Goal: Task Accomplishment & Management: Manage account settings

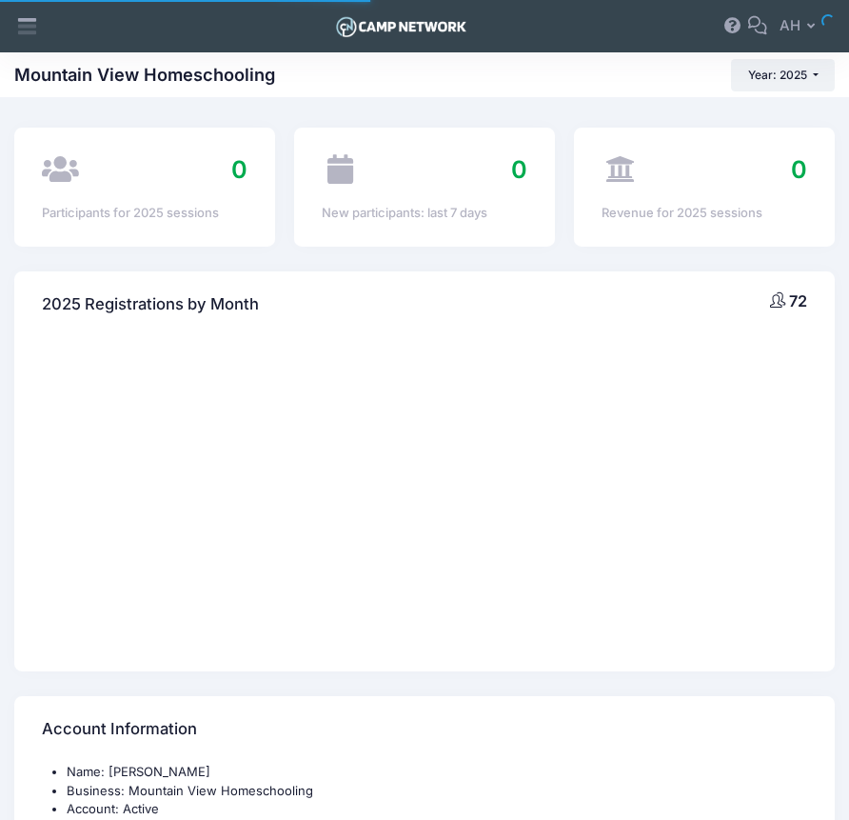
select select
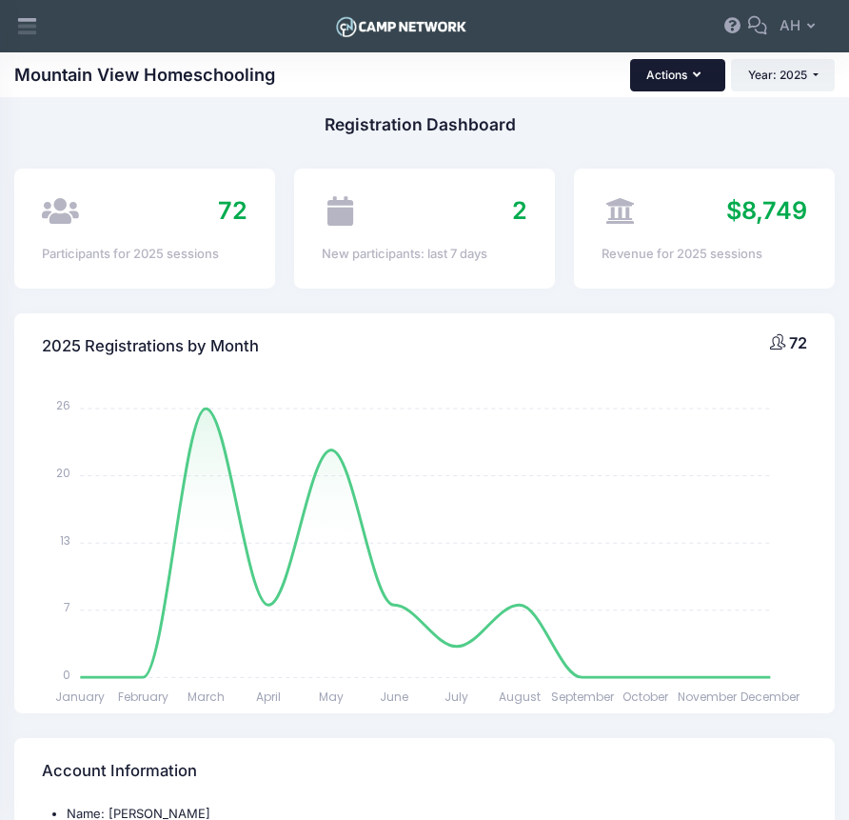
click at [712, 89] on button "Actions" at bounding box center [677, 75] width 95 height 32
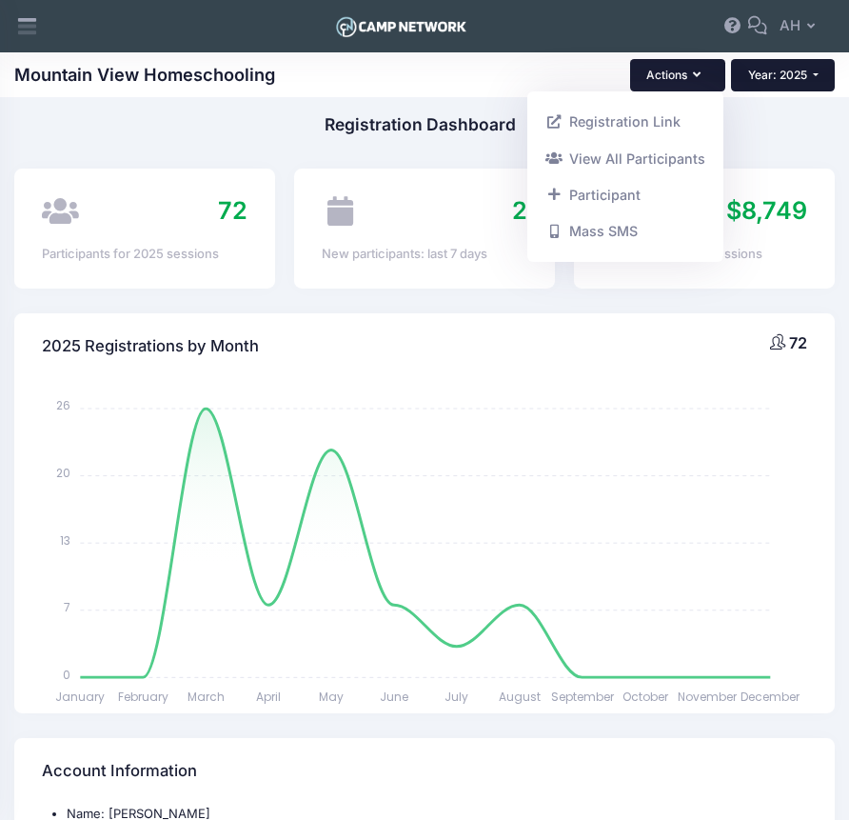
click at [781, 75] on span "Year: 2025" at bounding box center [777, 75] width 59 height 14
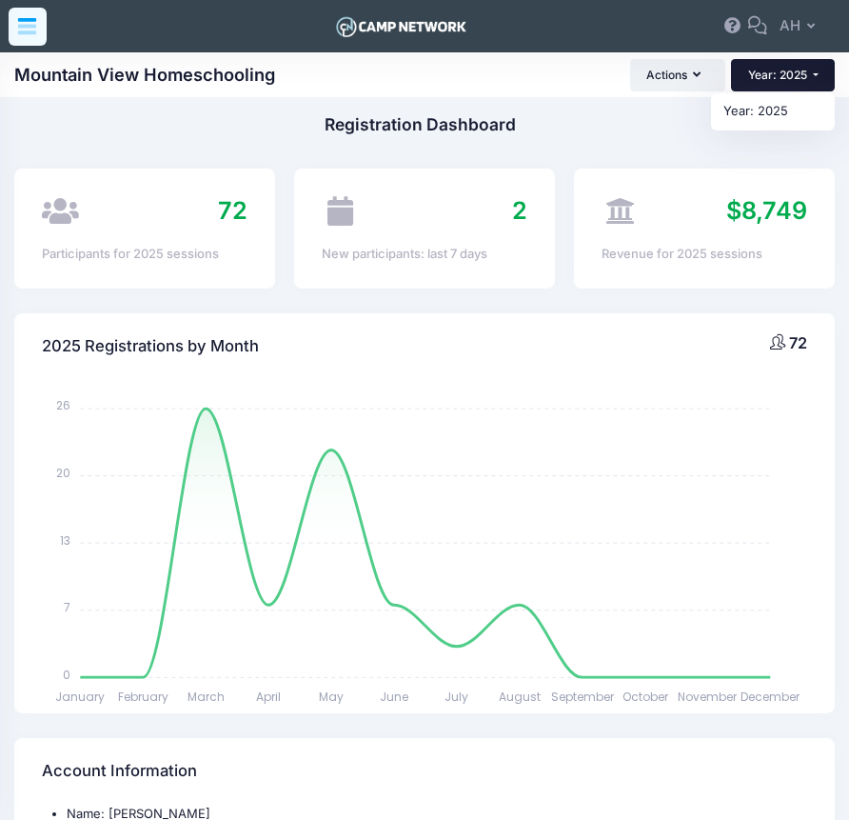
click at [18, 24] on icon at bounding box center [27, 26] width 22 height 22
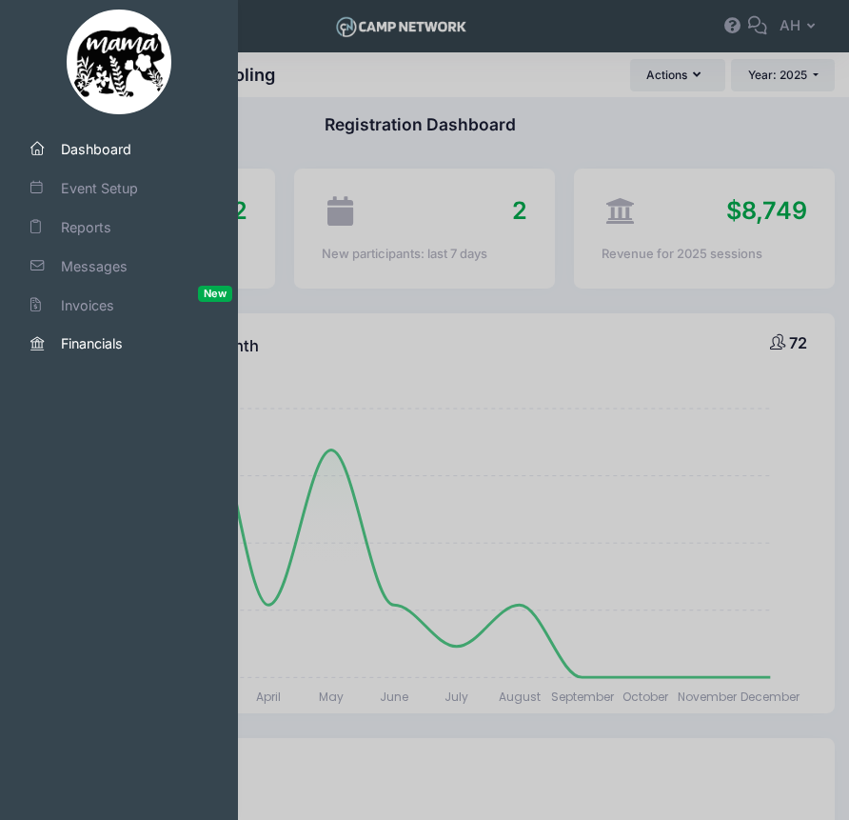
click at [92, 333] on span "Financials" at bounding box center [127, 343] width 133 height 20
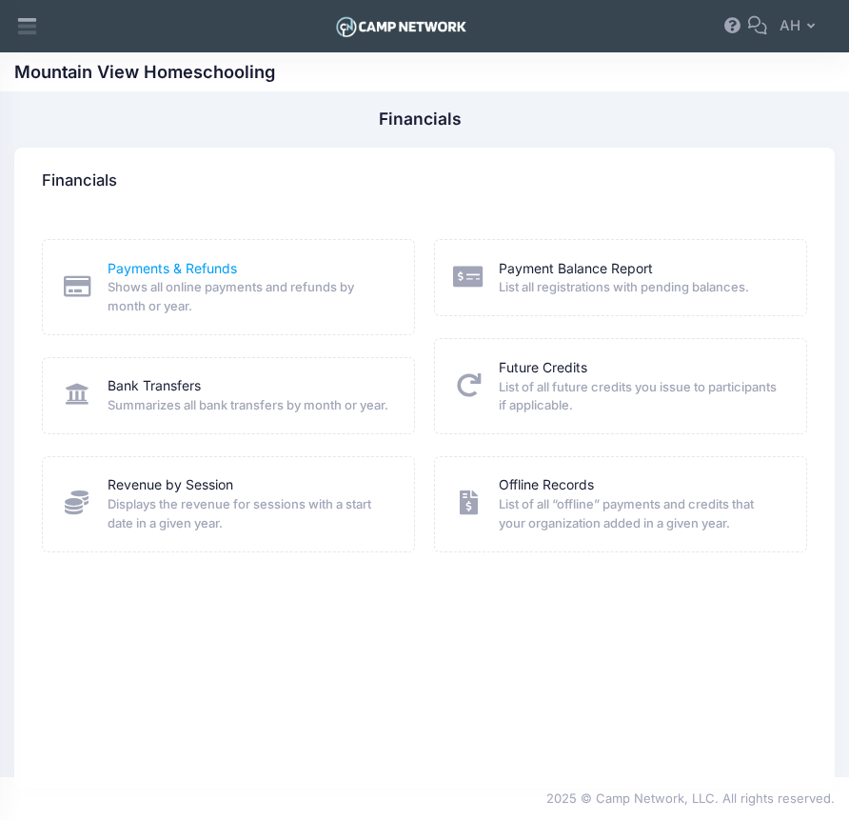
click at [141, 260] on link "Payments & Refunds" at bounding box center [172, 269] width 129 height 20
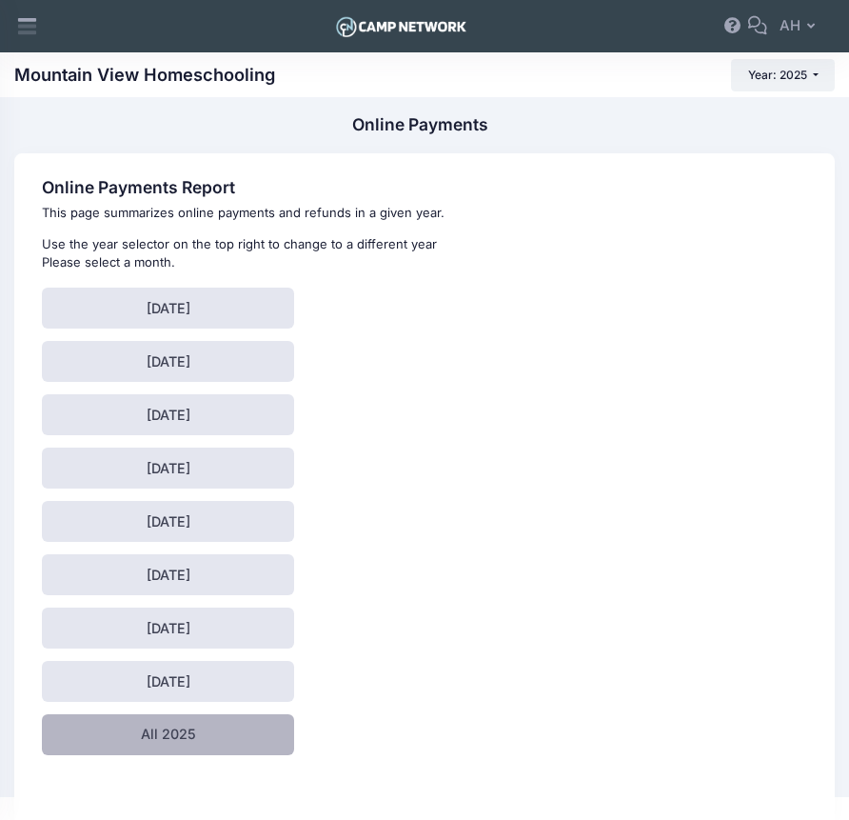
click at [153, 734] on link "All 2025" at bounding box center [168, 734] width 252 height 41
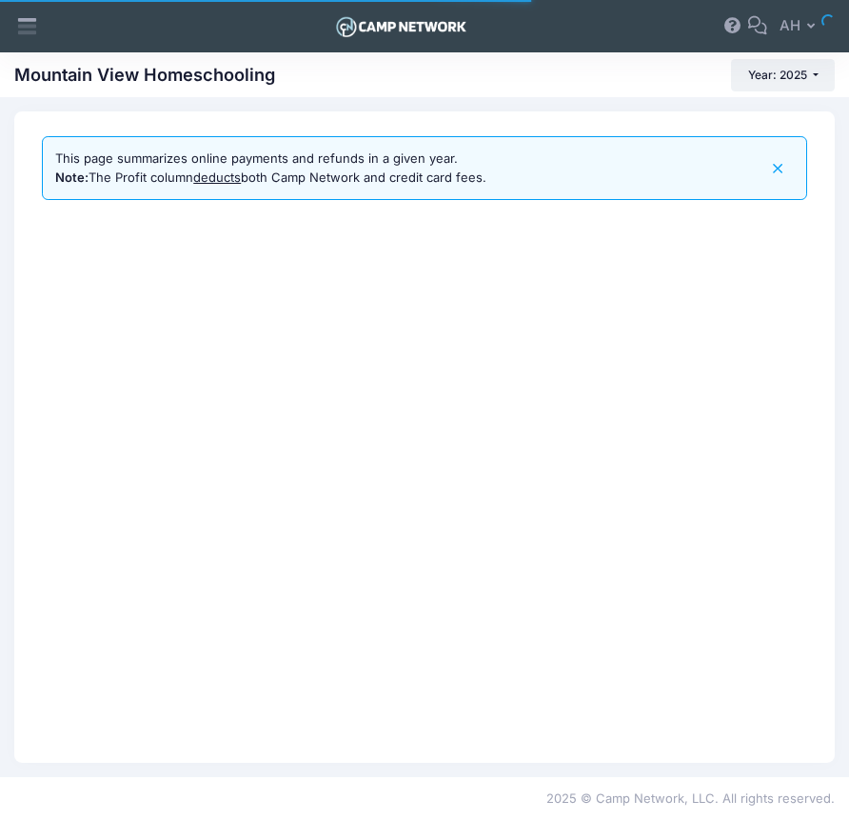
select select "10"
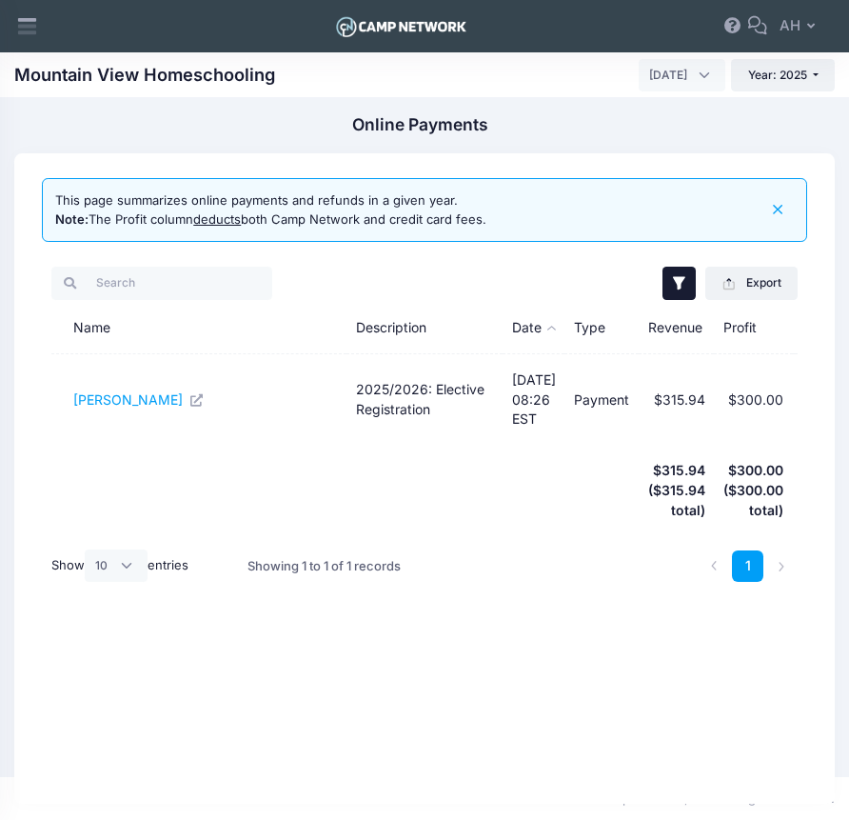
click at [680, 292] on button "button" at bounding box center [679, 283] width 32 height 32
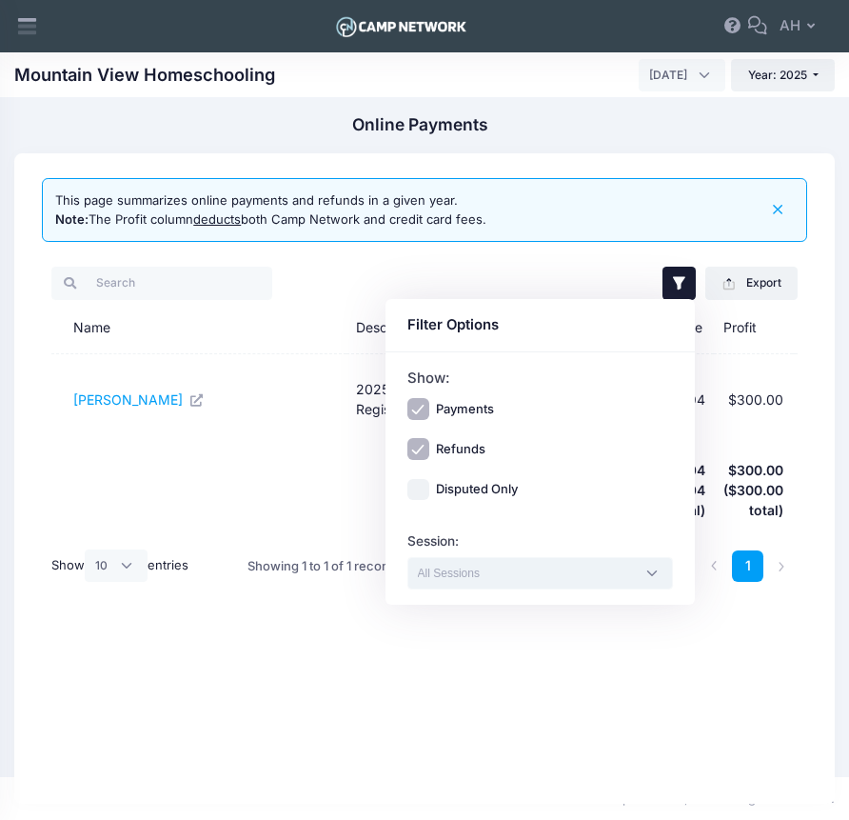
click at [431, 573] on textarea "Search" at bounding box center [527, 573] width 218 height 17
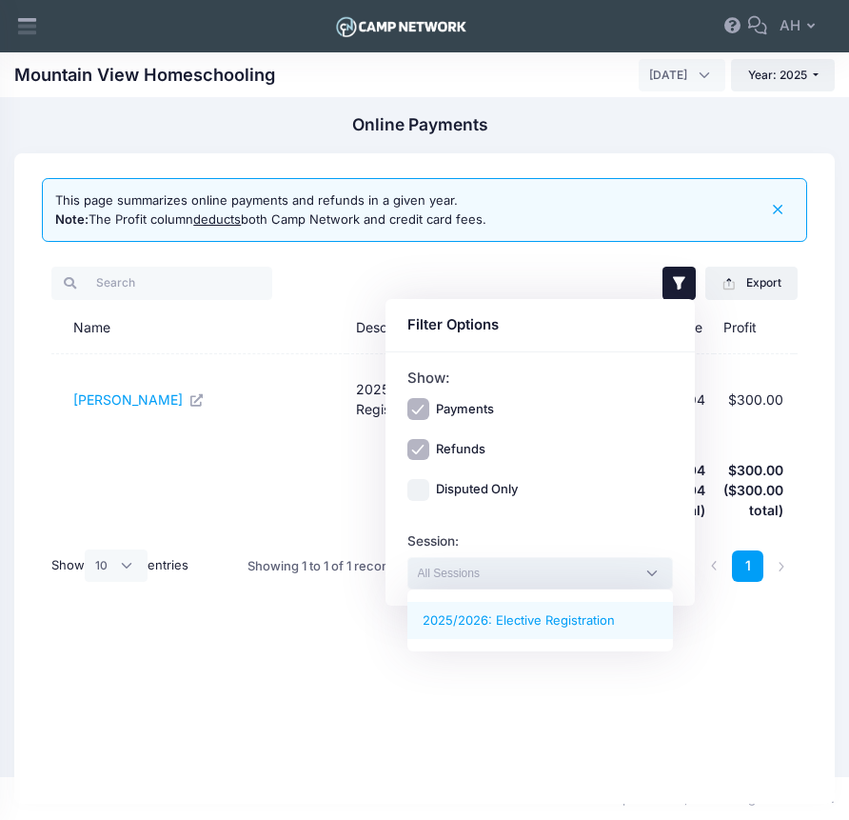
click at [605, 492] on div "Disputed Only" at bounding box center [540, 490] width 267 height 22
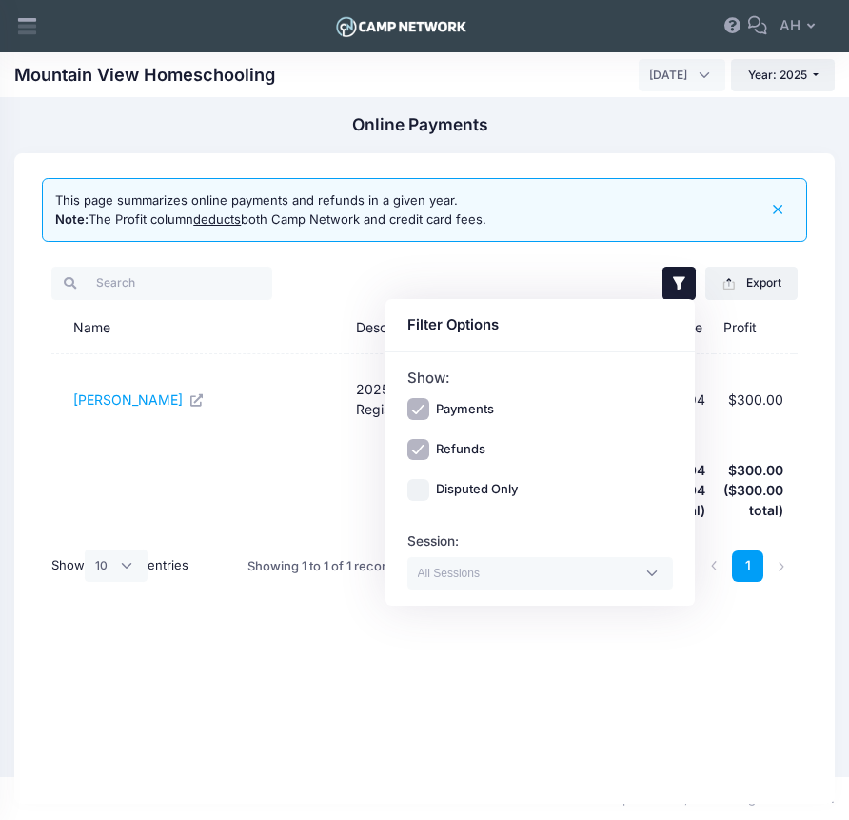
click at [605, 492] on div "Disputed Only" at bounding box center [540, 490] width 267 height 22
click at [671, 272] on button "button" at bounding box center [679, 283] width 32 height 32
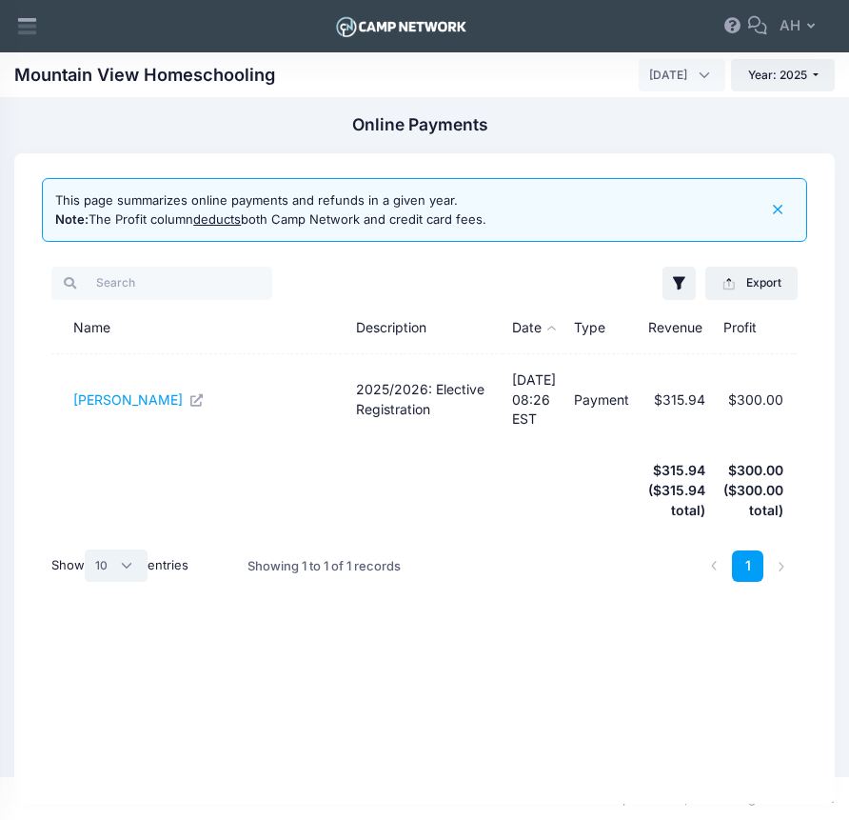
click at [132, 549] on select "All 10 25 50" at bounding box center [116, 565] width 63 height 32
click at [130, 289] on input "search" at bounding box center [161, 283] width 220 height 32
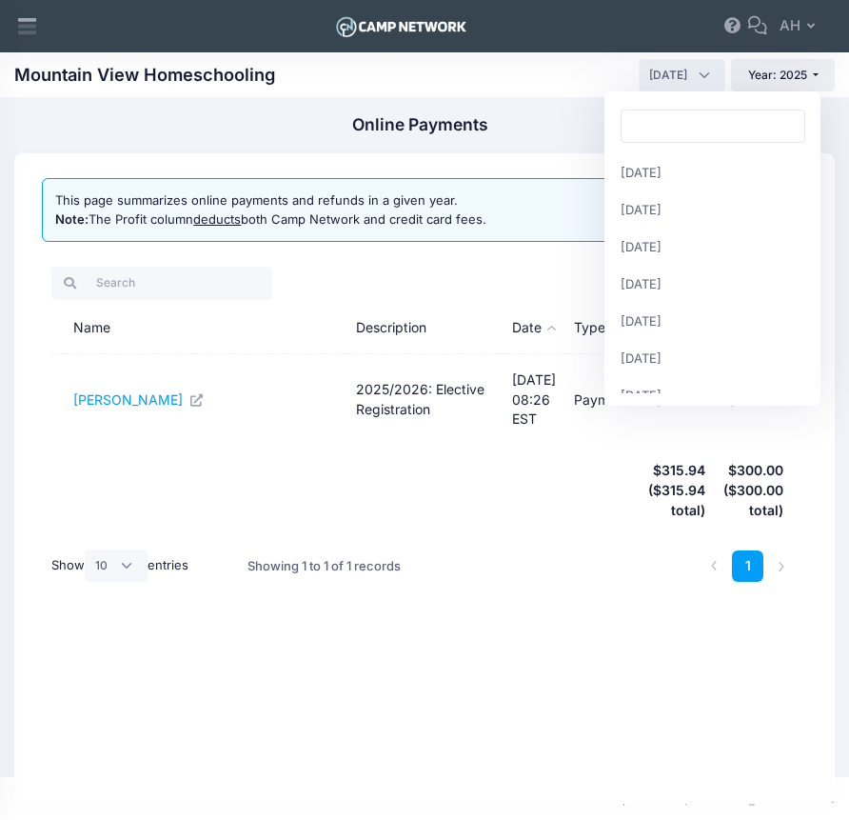
click at [657, 79] on span "August 2025" at bounding box center [668, 75] width 38 height 17
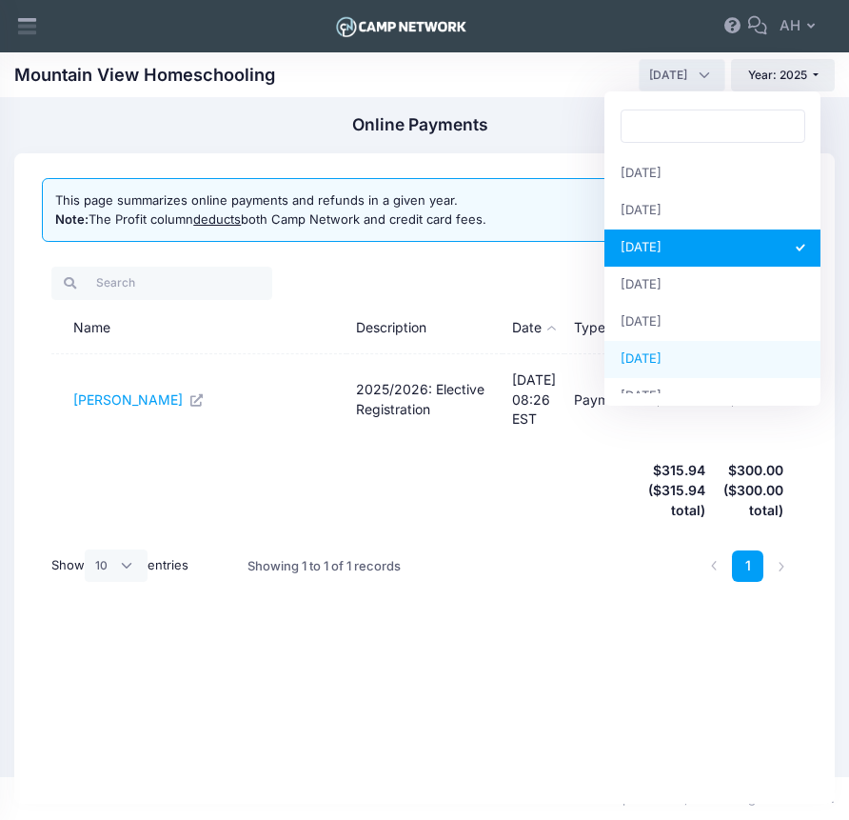
scroll to position [245, 0]
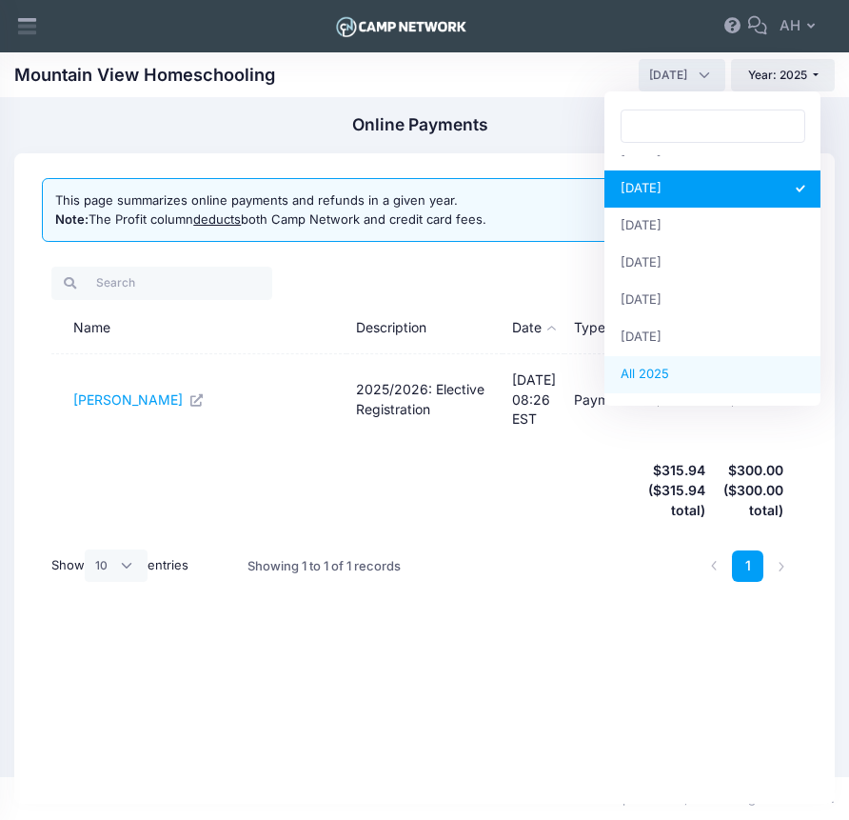
select select
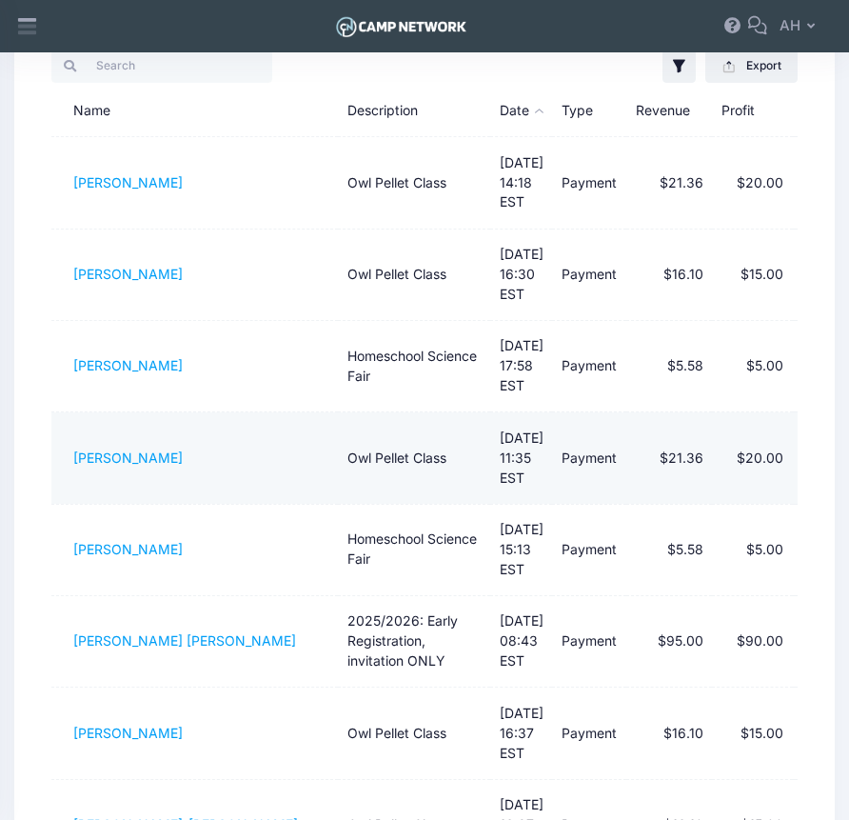
scroll to position [514, 0]
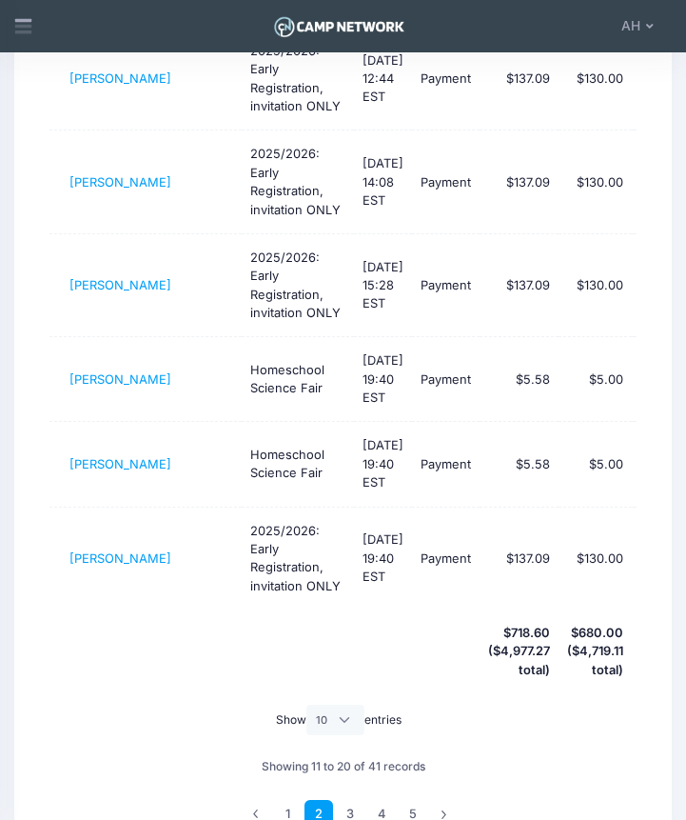
scroll to position [716, 0]
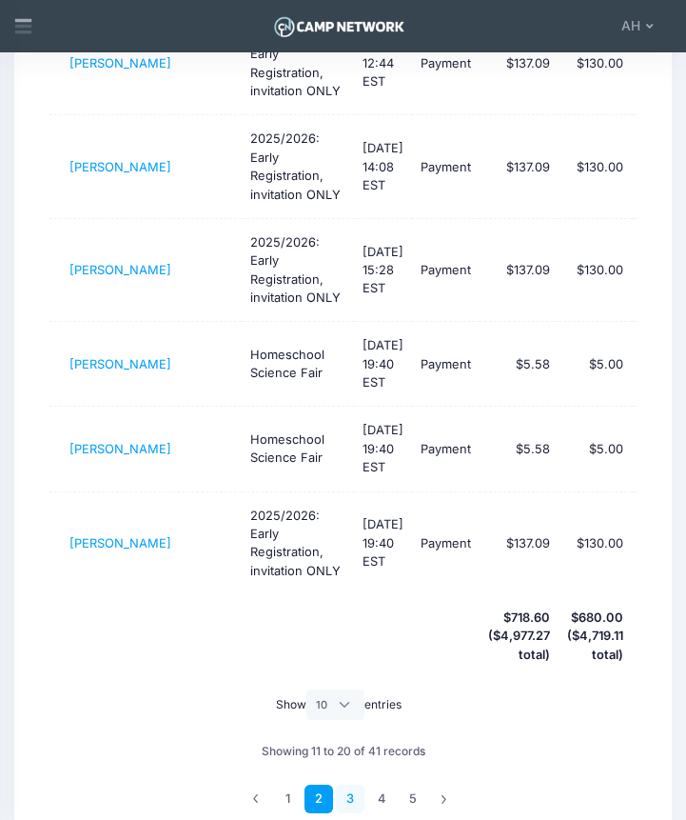
click at [349, 784] on link "3" at bounding box center [350, 798] width 29 height 29
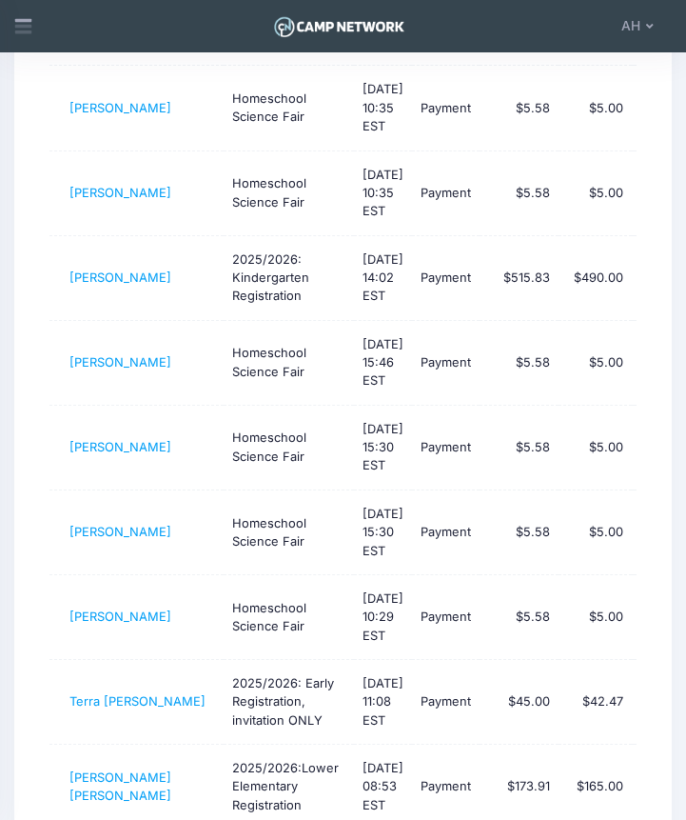
scroll to position [397, 0]
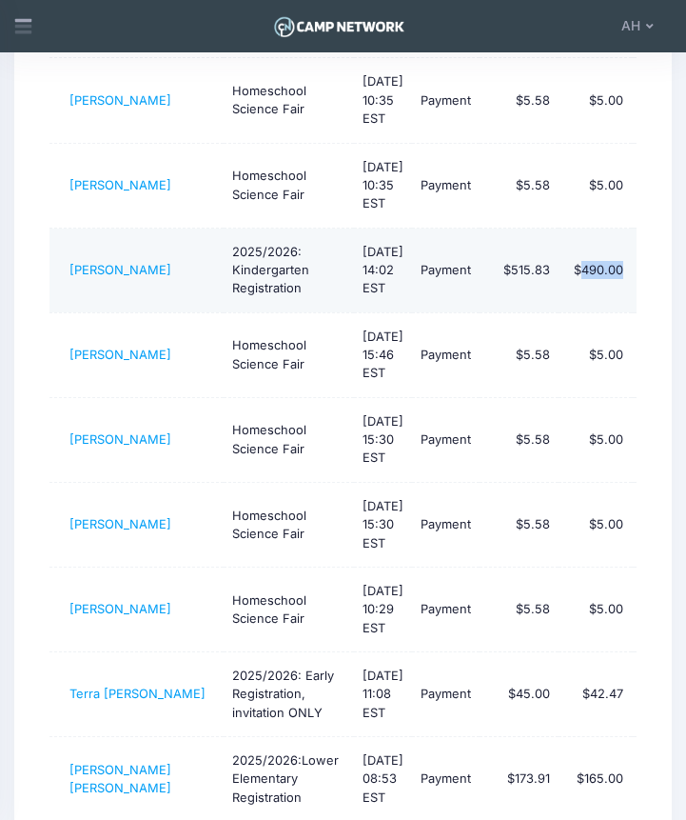
drag, startPoint x: 578, startPoint y: 232, endPoint x: 631, endPoint y: 234, distance: 53.3
click at [631, 234] on td "$490.00" at bounding box center [595, 270] width 73 height 85
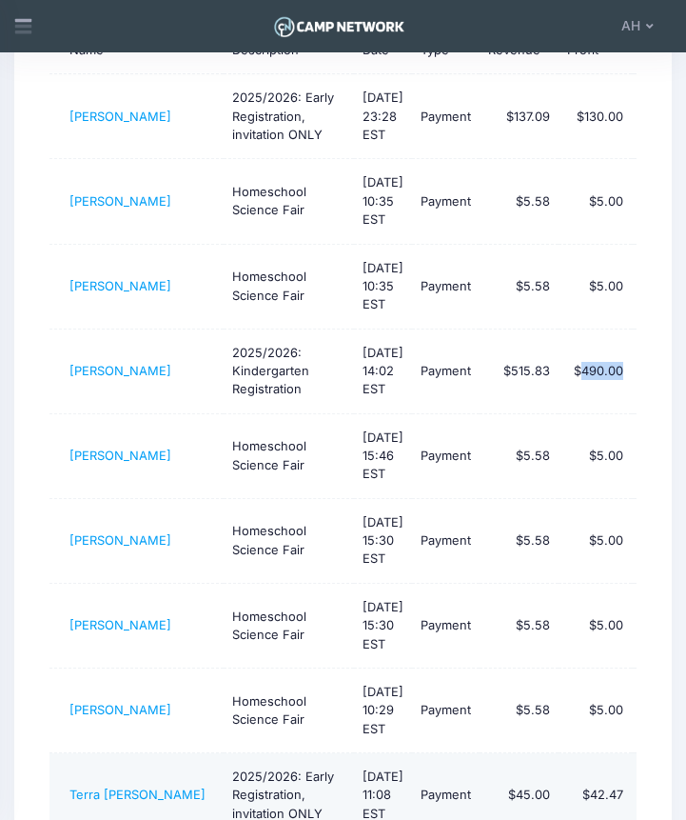
scroll to position [0, 0]
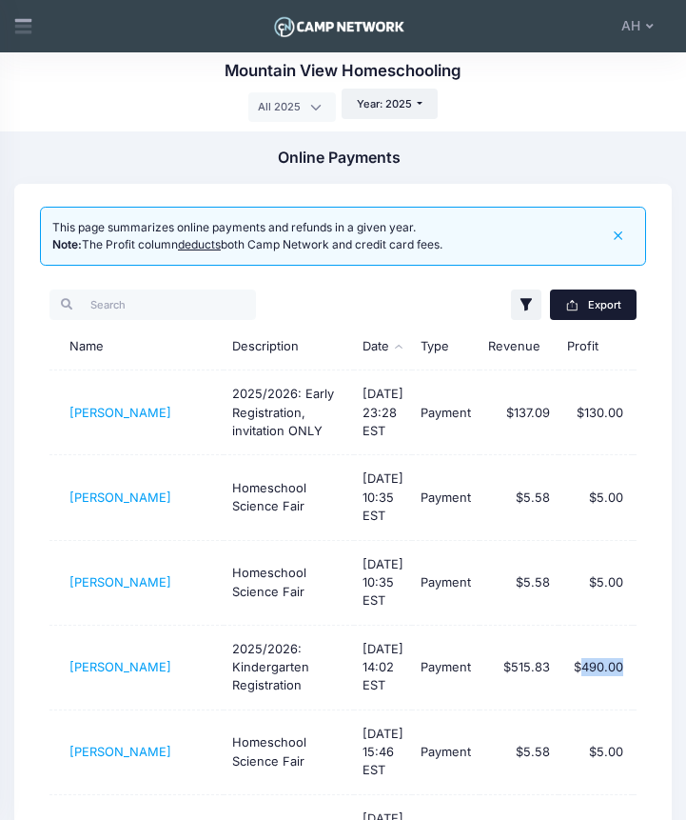
click at [582, 297] on button "Export" at bounding box center [593, 304] width 87 height 30
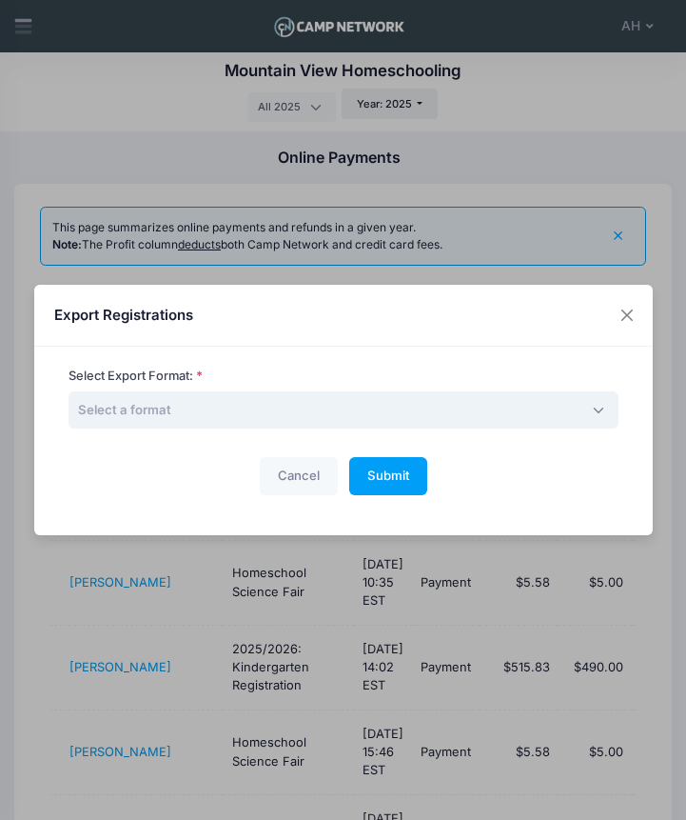
click at [223, 406] on span "Select a format" at bounding box center [344, 410] width 550 height 38
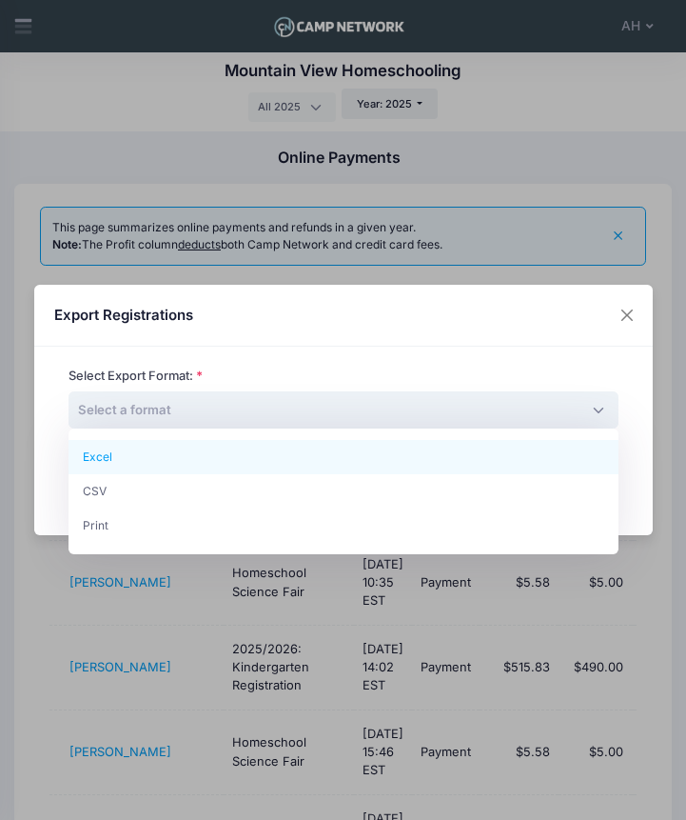
select select "excel"
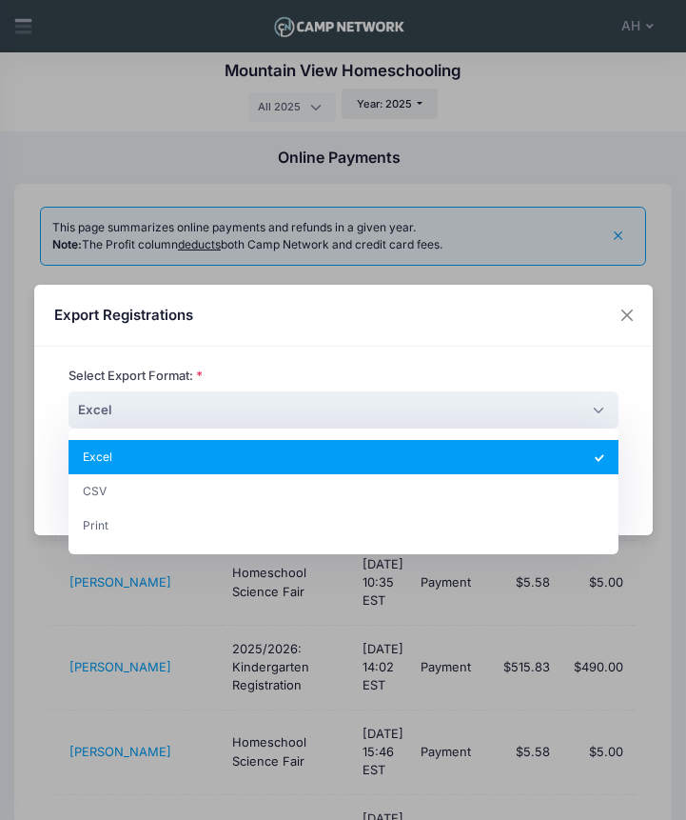
click at [153, 404] on span "Excel" at bounding box center [344, 410] width 550 height 38
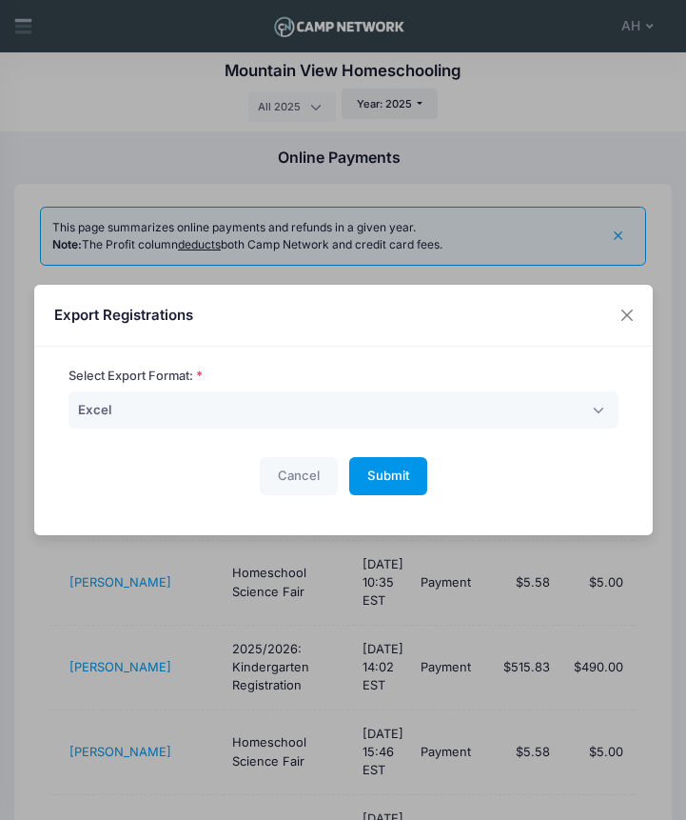
click at [403, 473] on span "Submit" at bounding box center [388, 474] width 42 height 15
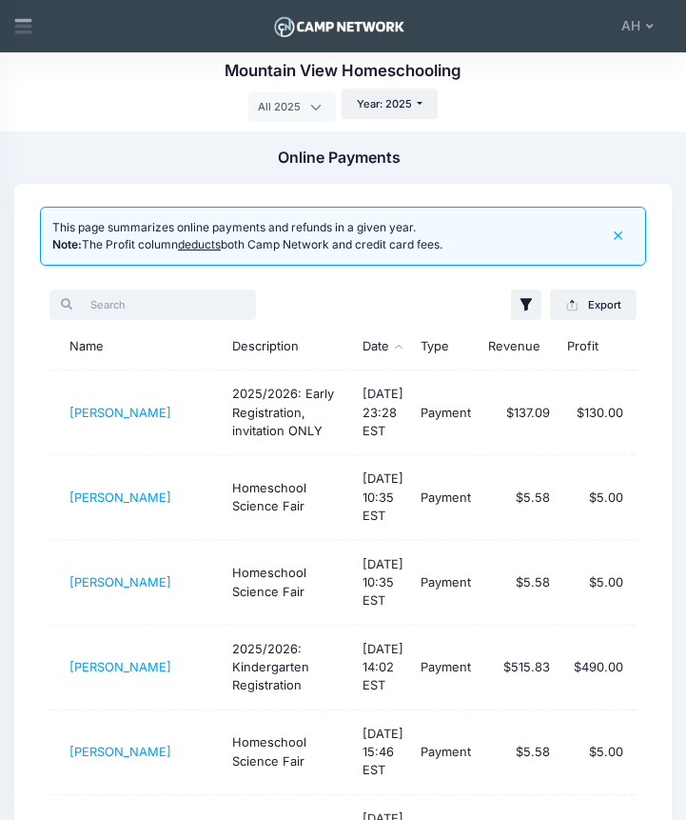
click at [124, 307] on input "search" at bounding box center [153, 304] width 207 height 30
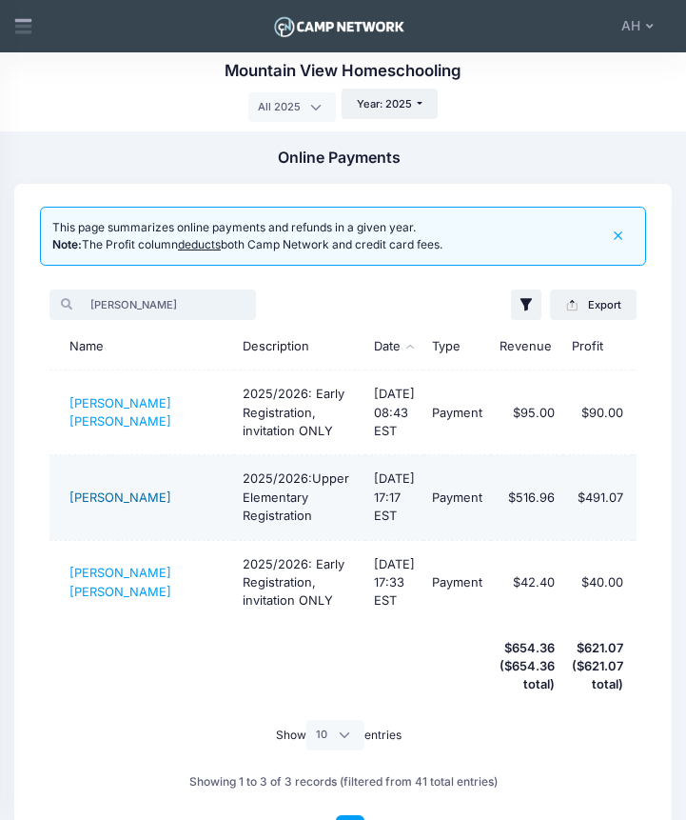
type input "bailey"
click at [97, 504] on link "[PERSON_NAME]" at bounding box center [120, 497] width 102 height 14
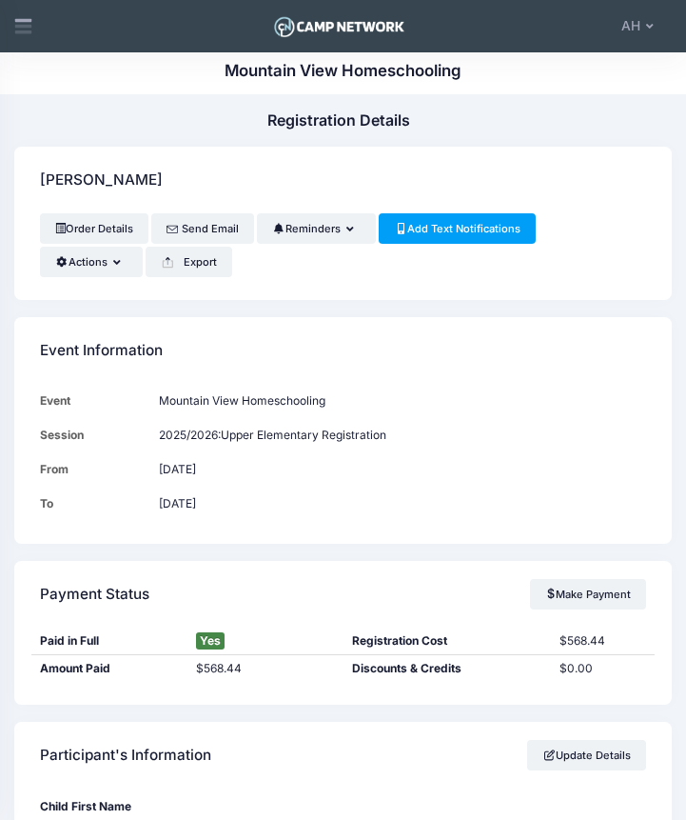
click at [408, 352] on div "Event Information" at bounding box center [343, 350] width 658 height 67
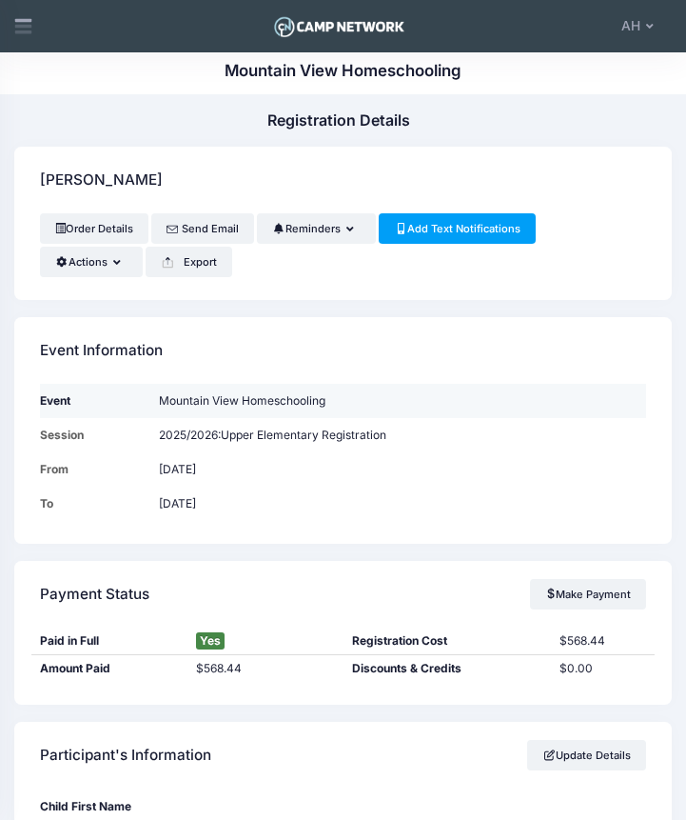
click at [429, 406] on td "Mountain View Homeschooling" at bounding box center [398, 401] width 496 height 34
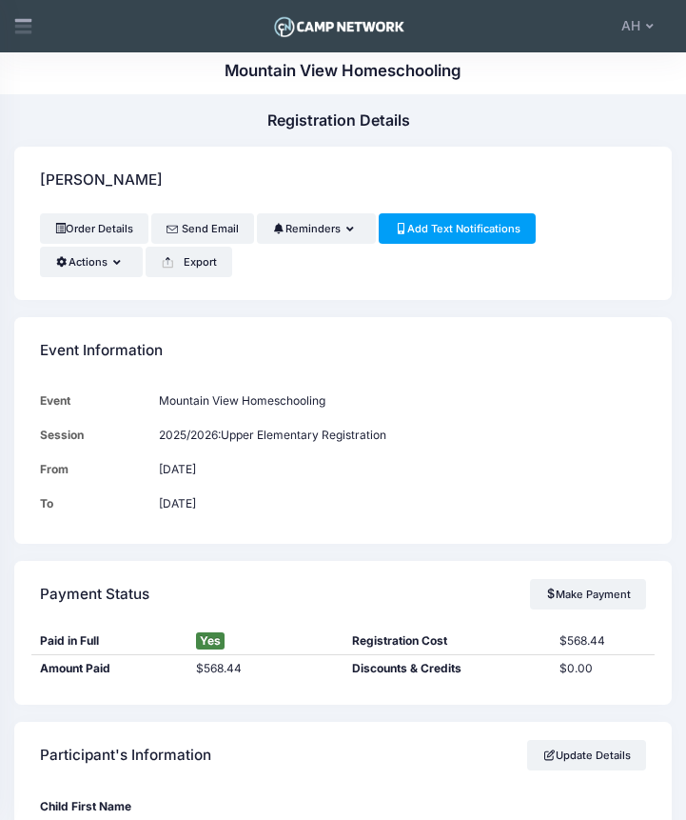
click at [399, 352] on div "Event Information" at bounding box center [343, 350] width 658 height 67
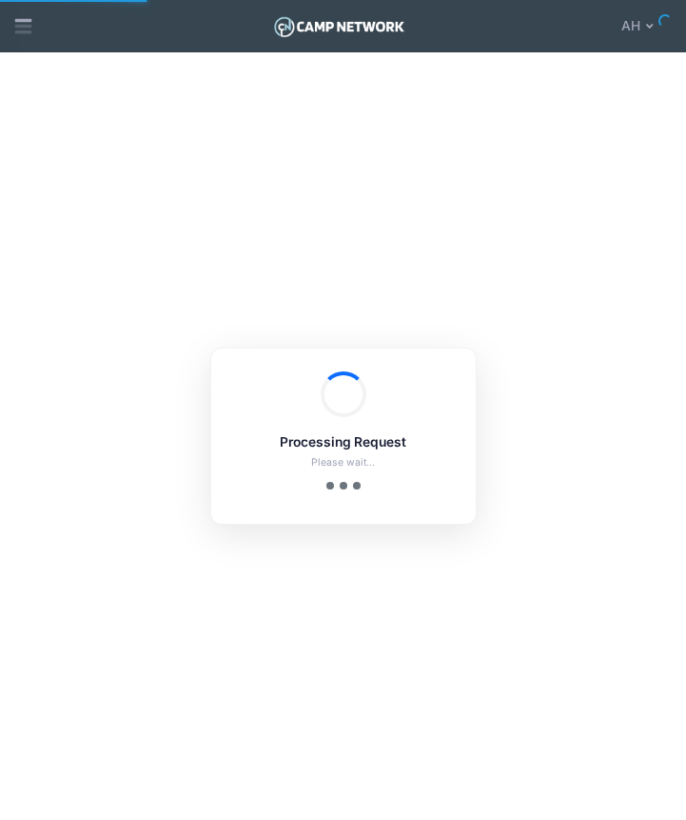
select select
select select "10"
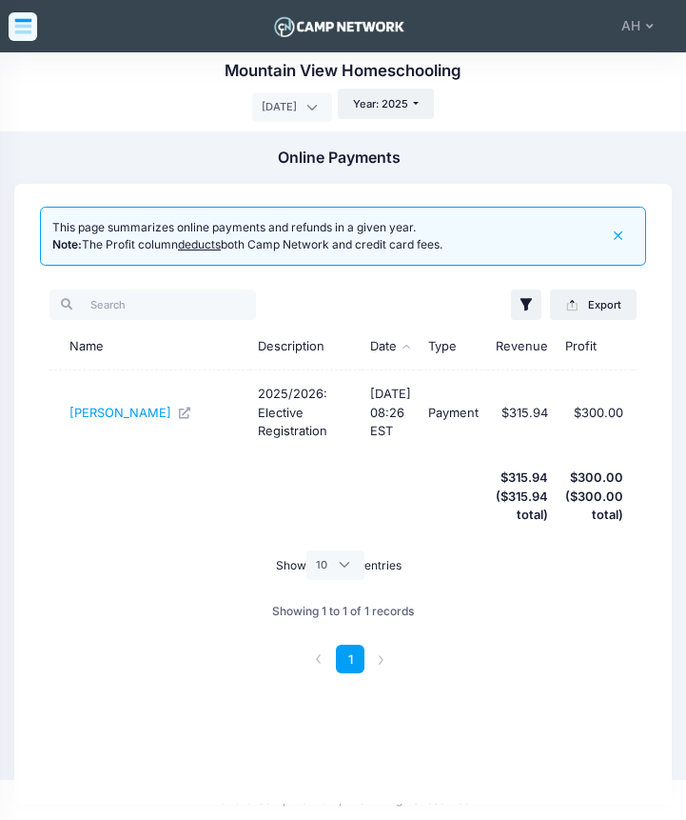
click at [29, 24] on icon at bounding box center [23, 26] width 20 height 20
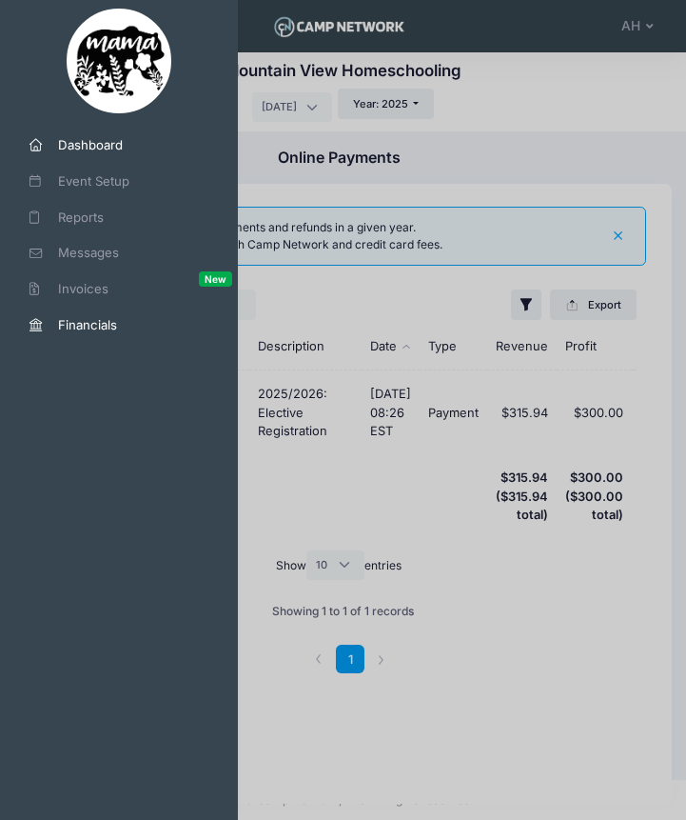
click at [89, 145] on span "Dashboard" at bounding box center [126, 145] width 136 height 19
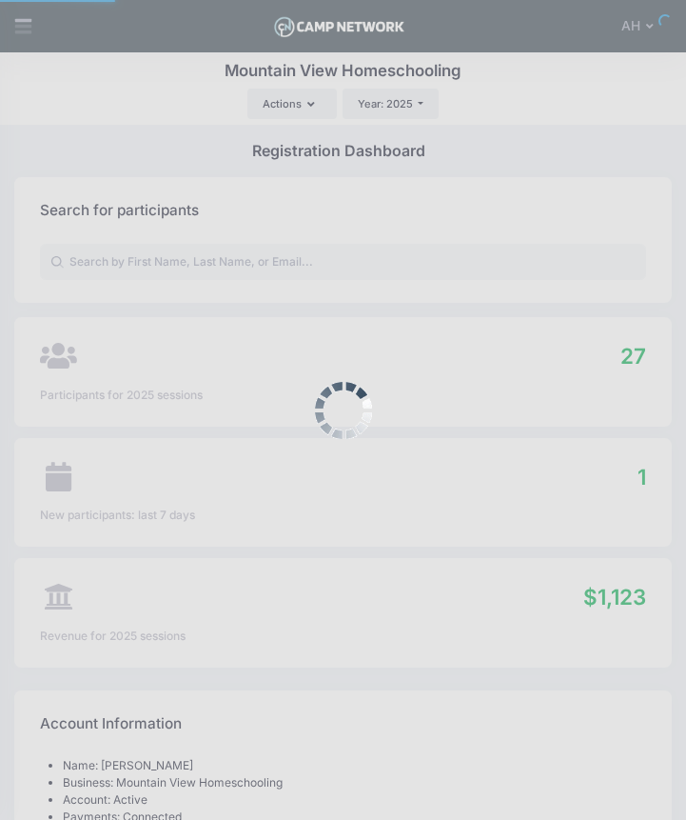
select select
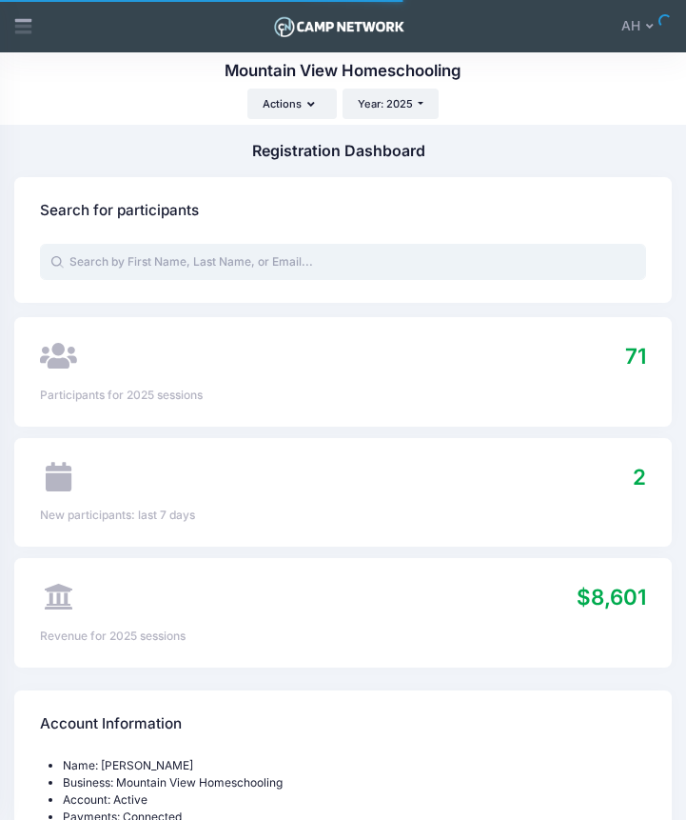
click at [170, 259] on input "text" at bounding box center [343, 262] width 606 height 36
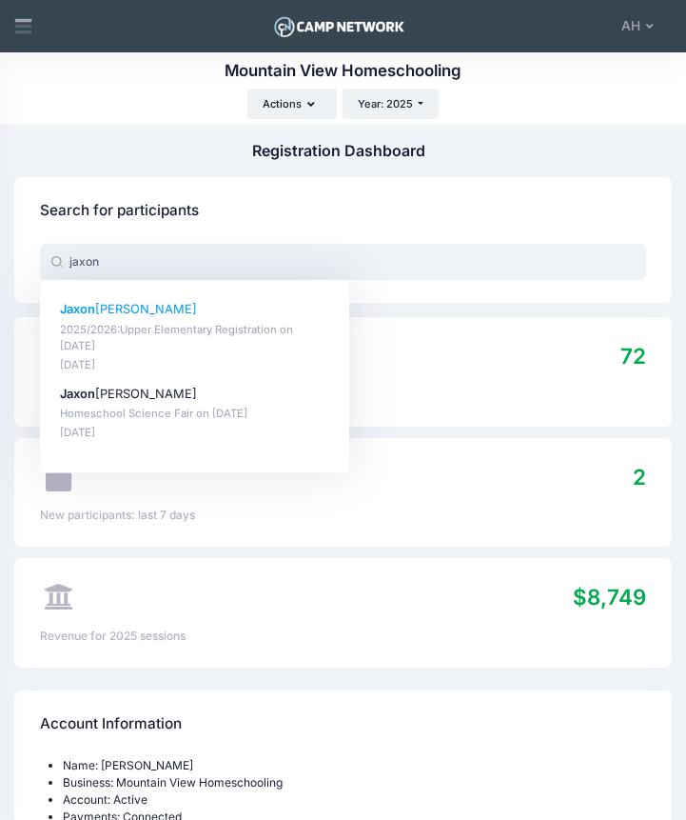
click at [104, 322] on p "2025/2026:Upper Elementary Registration on Aug-07, 2025" at bounding box center [194, 338] width 269 height 32
type input "Jaxon Bailey (2025/2026:Upper Elementary Registration, Aug-07, 2025)"
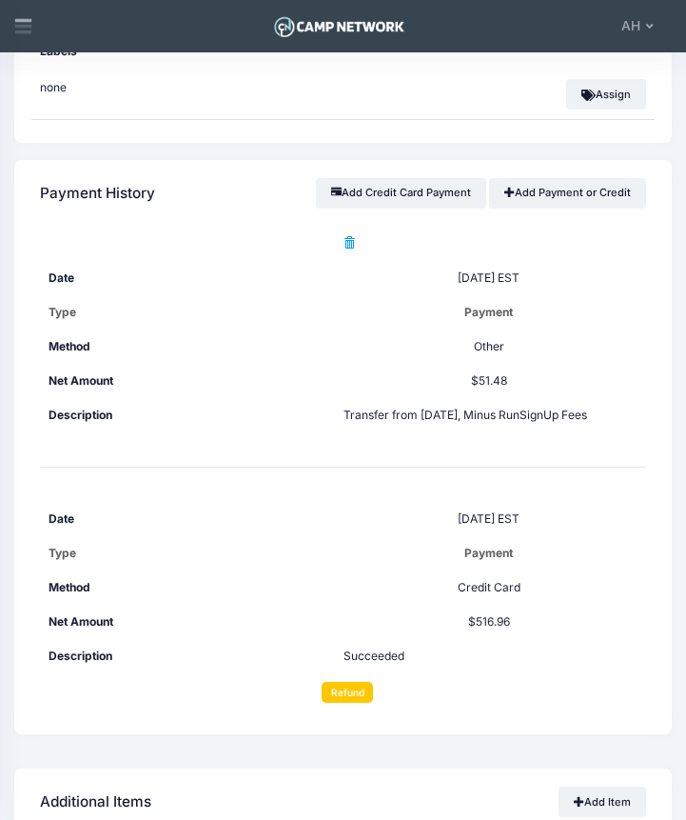
scroll to position [2427, 0]
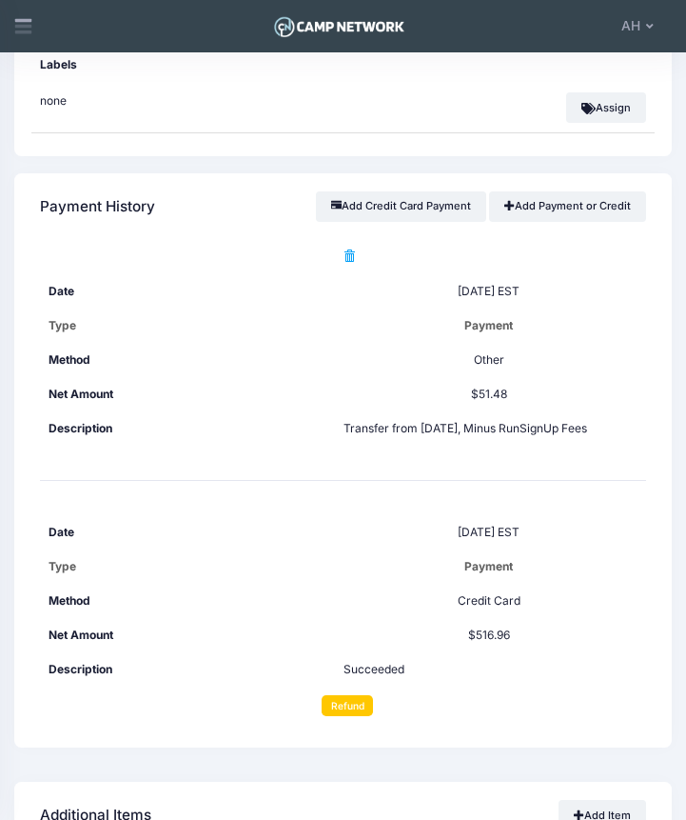
drag, startPoint x: 610, startPoint y: 431, endPoint x: 457, endPoint y: 398, distance: 156.8
click at [457, 398] on tr "[DATE] EST Payment Other $51.48 Transfer from [DATE], Minus RunSignUp Fees" at bounding box center [343, 360] width 606 height 241
copy tr "$51.48 Transfer from [DATE], Minus RunSignUp Fees"
